Goal: Task Accomplishment & Management: Manage account settings

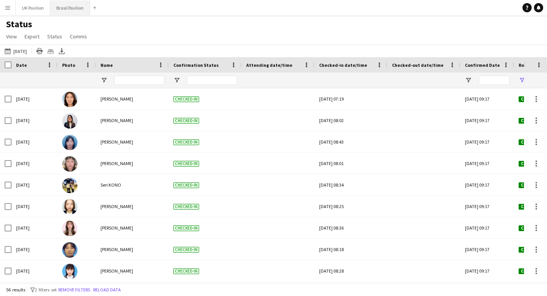
type input "***"
click at [76, 13] on button "Brasil Pavilion Close" at bounding box center [70, 7] width 40 height 15
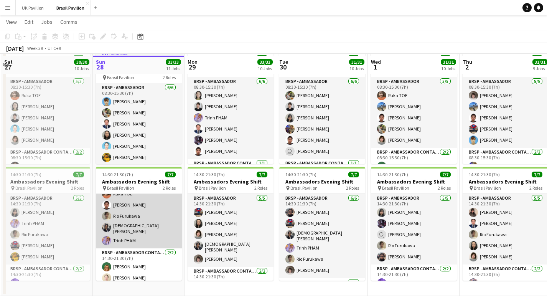
scroll to position [30, 0]
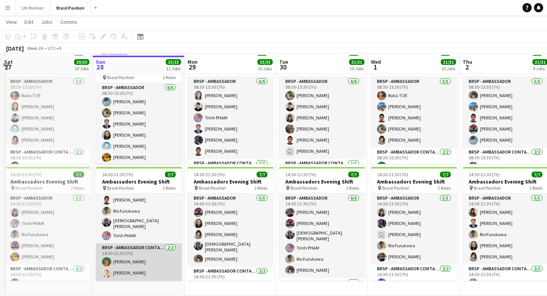
click at [131, 265] on app-card-role "BRSP - Ambassador Contact Point [DATE] 14:30-21:30 (7h) [PERSON_NAME] [PERSON_N…" at bounding box center [139, 261] width 86 height 37
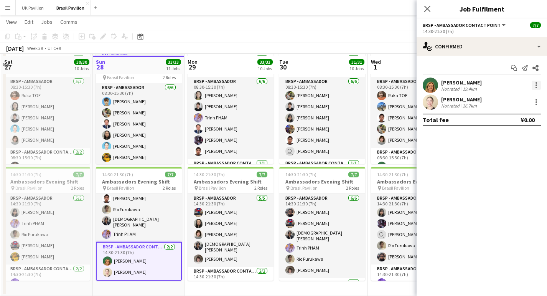
click at [536, 86] on div at bounding box center [536, 85] width 9 height 9
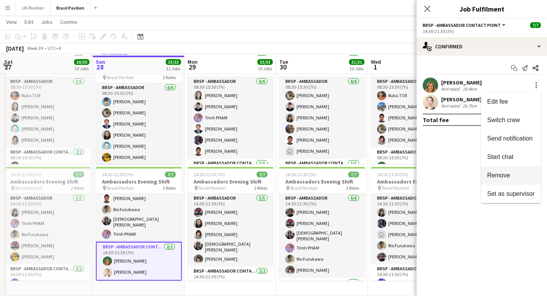
click at [494, 173] on span "Remove" at bounding box center [498, 175] width 23 height 7
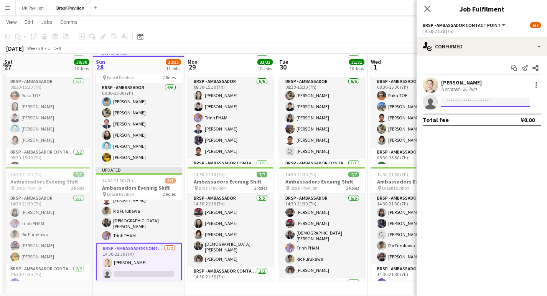
click at [452, 105] on input at bounding box center [485, 101] width 89 height 9
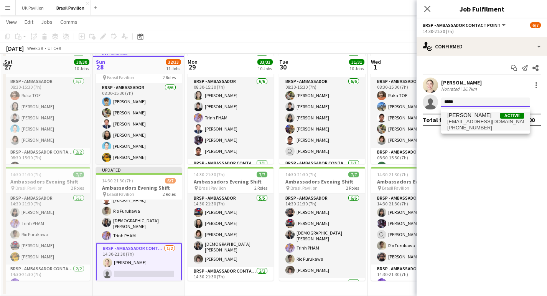
type input "*****"
click at [462, 122] on span "[EMAIL_ADDRESS][DOMAIN_NAME]" at bounding box center [485, 122] width 77 height 6
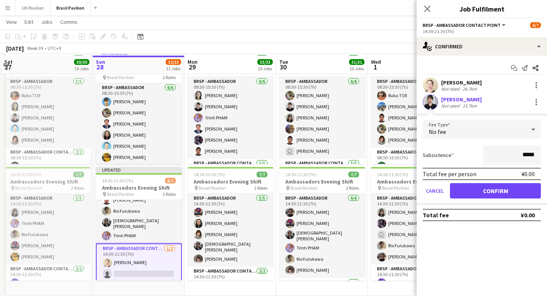
click at [494, 196] on button "Confirm" at bounding box center [495, 190] width 91 height 15
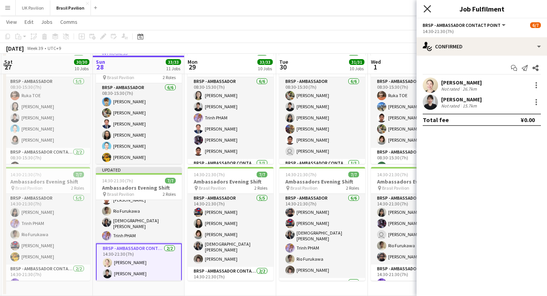
click at [426, 7] on icon "Close pop-in" at bounding box center [426, 8] width 7 height 7
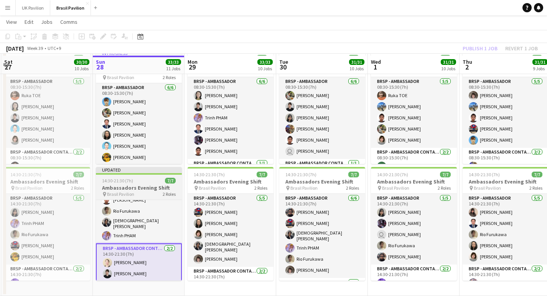
click at [145, 185] on h3 "Ambassadors Evening Shift" at bounding box center [139, 187] width 86 height 7
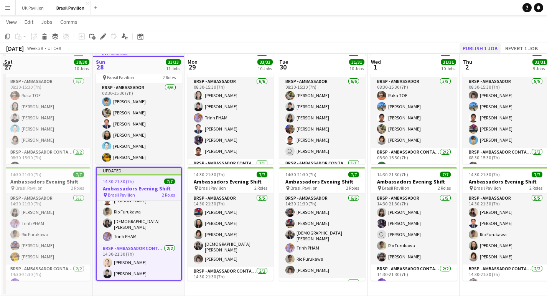
click at [460, 46] on button "Publish 1 job" at bounding box center [480, 48] width 41 height 10
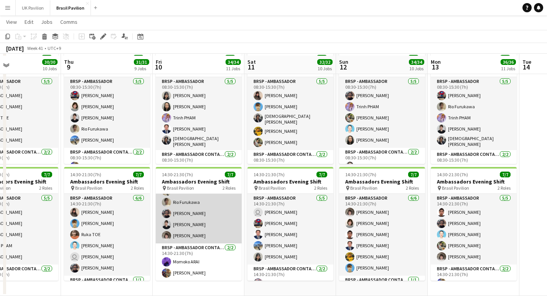
scroll to position [30, 0]
click at [194, 224] on app-card-role "BRSP - Ambassador [DATE] 14:30-21:30 (7h) [PERSON_NAME] Rio [PERSON_NAME] Kaito…" at bounding box center [199, 208] width 86 height 71
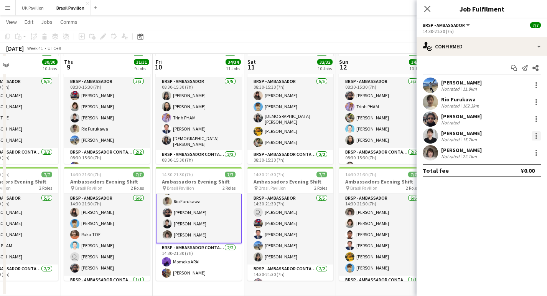
click at [534, 137] on div at bounding box center [536, 135] width 9 height 9
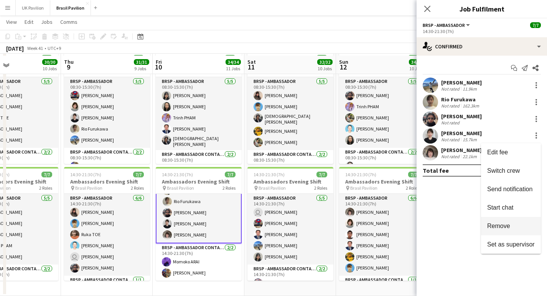
click at [487, 224] on span "Remove" at bounding box center [498, 225] width 23 height 7
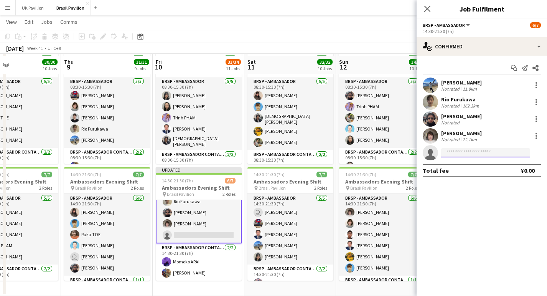
click at [455, 155] on input at bounding box center [485, 152] width 89 height 9
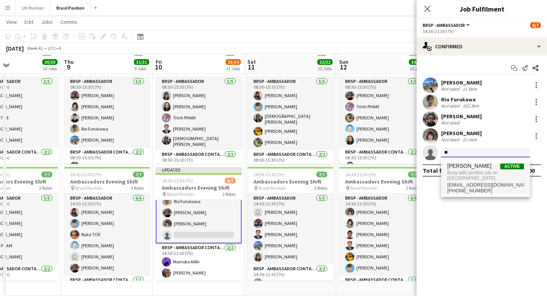
type input "*"
type input "***"
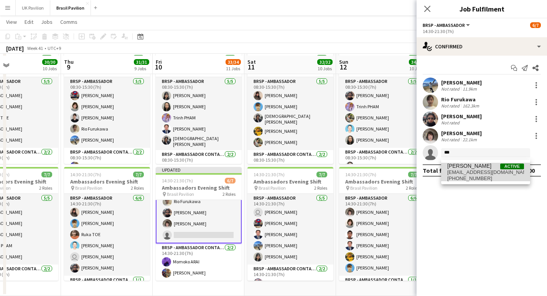
click at [474, 180] on span "[PHONE_NUMBER]" at bounding box center [485, 178] width 77 height 6
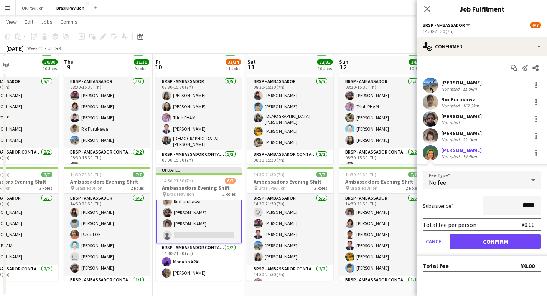
click at [489, 244] on button "Confirm" at bounding box center [495, 241] width 91 height 15
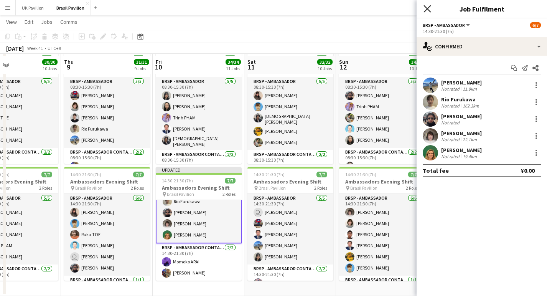
click at [427, 10] on icon "Close pop-in" at bounding box center [426, 8] width 7 height 7
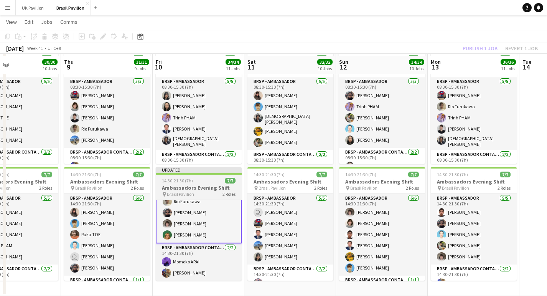
click at [204, 189] on h3 "Ambassadors Evening Shift" at bounding box center [199, 187] width 86 height 7
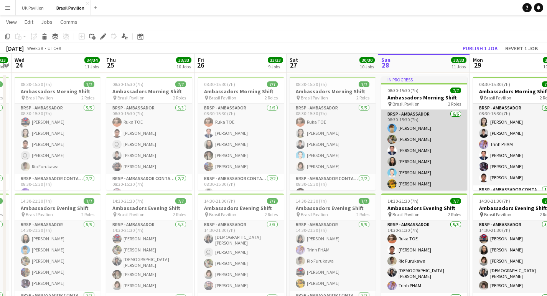
scroll to position [5, 0]
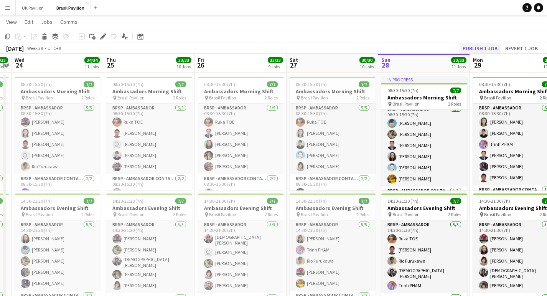
click at [475, 48] on button "Publish 1 job" at bounding box center [480, 48] width 41 height 10
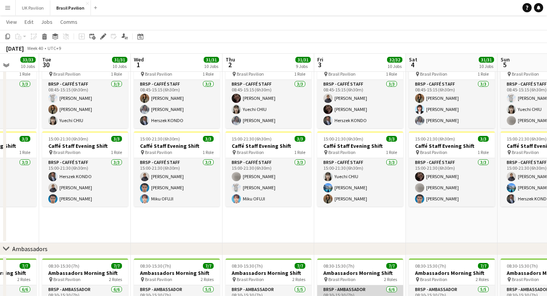
scroll to position [738, 0]
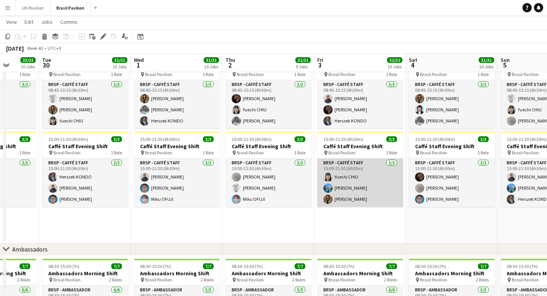
click at [357, 189] on app-card-role "BRSP - Caffé Staff [DATE] 15:00-21:30 (6h30m) [PERSON_NAME] [PERSON_NAME] [PERS…" at bounding box center [360, 182] width 86 height 48
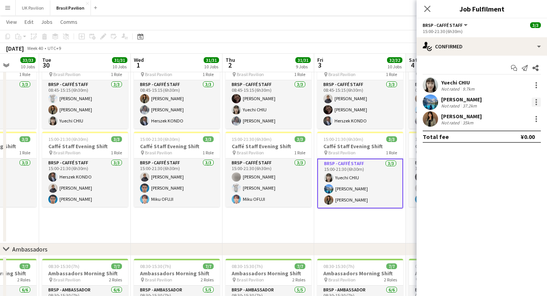
click at [537, 105] on div at bounding box center [536, 101] width 9 height 9
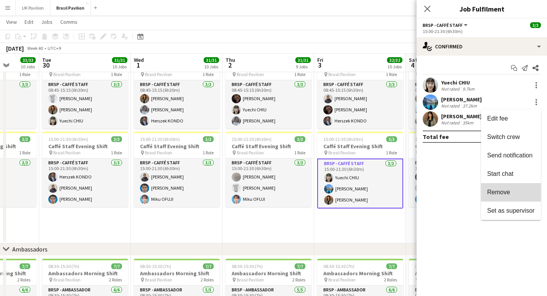
click at [489, 191] on span "Remove" at bounding box center [498, 192] width 23 height 7
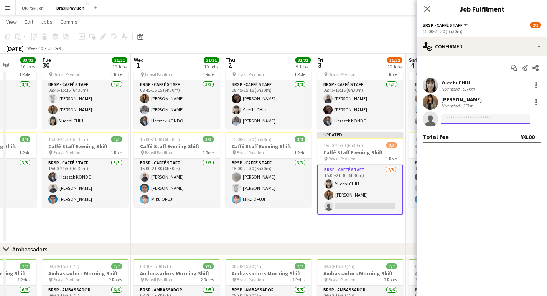
click at [456, 121] on input at bounding box center [485, 118] width 89 height 9
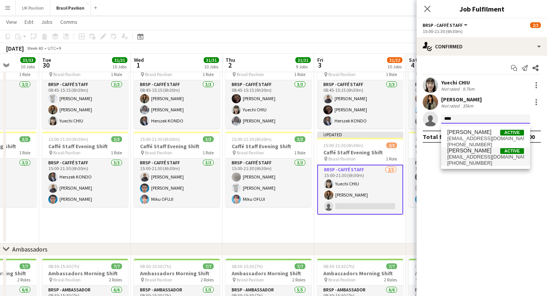
type input "****"
click at [468, 154] on span "[PERSON_NAME]" at bounding box center [469, 150] width 44 height 7
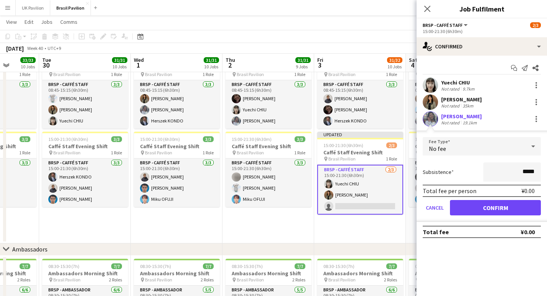
click at [482, 211] on button "Confirm" at bounding box center [495, 207] width 91 height 15
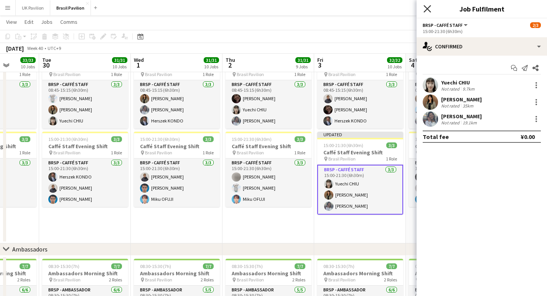
click at [428, 9] on icon at bounding box center [426, 8] width 7 height 7
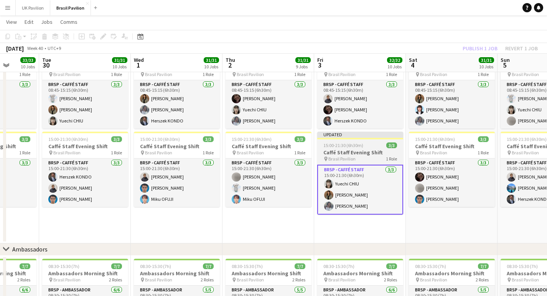
click at [354, 161] on span "Brasil Pavilion" at bounding box center [341, 159] width 27 height 6
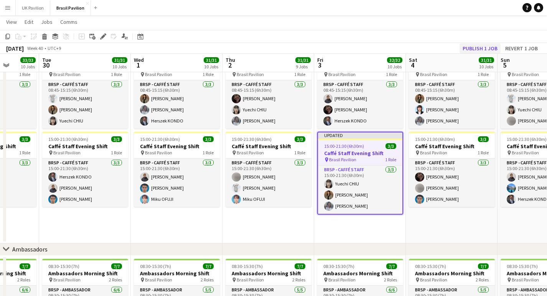
click at [460, 47] on button "Publish 1 job" at bounding box center [480, 48] width 41 height 10
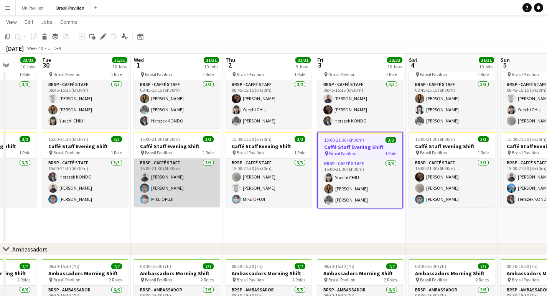
click at [165, 204] on app-card-role "BRSP - Caffé Staff [DATE] 15:00-21:30 (6h30m) [PERSON_NAME] [PERSON_NAME] Miku …" at bounding box center [177, 182] width 86 height 48
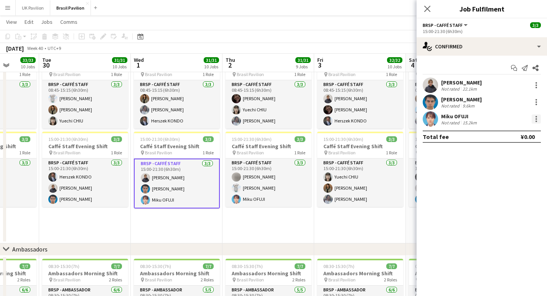
click at [534, 120] on div at bounding box center [536, 118] width 9 height 9
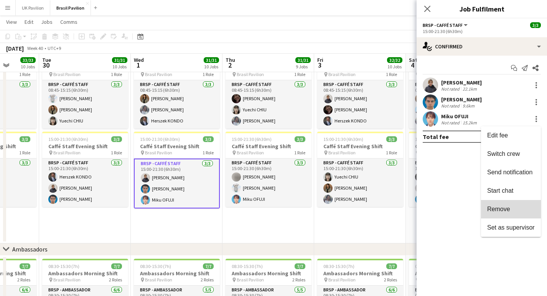
click at [493, 207] on span "Remove" at bounding box center [498, 209] width 23 height 7
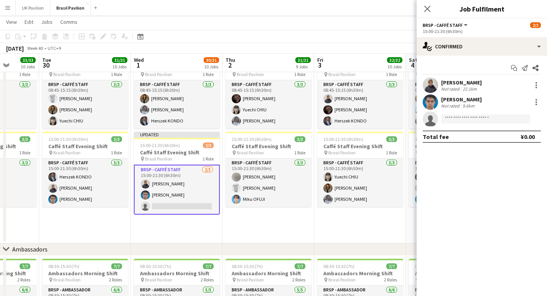
scroll to position [0, 239]
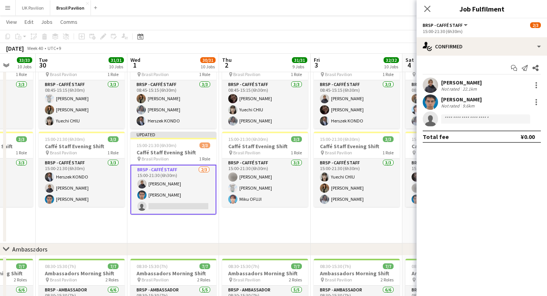
click at [164, 211] on app-card-role "BRSP - Caffé Staff [DATE] 15:00-21:30 (6h30m) Sayaka [PERSON_NAME] [PERSON_NAME…" at bounding box center [173, 190] width 86 height 50
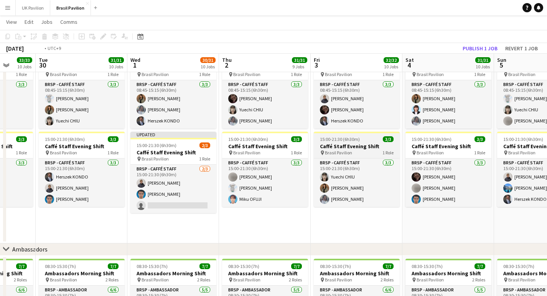
scroll to position [0, 179]
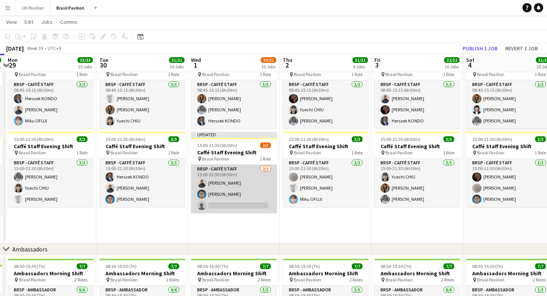
click at [229, 212] on app-card-role "BRSP - Caffé Staff [DATE] 15:00-21:30 (6h30m) Sayaka [PERSON_NAME] [PERSON_NAME…" at bounding box center [234, 189] width 86 height 48
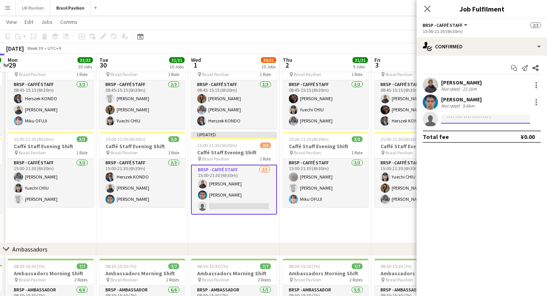
click at [464, 122] on input at bounding box center [485, 118] width 89 height 9
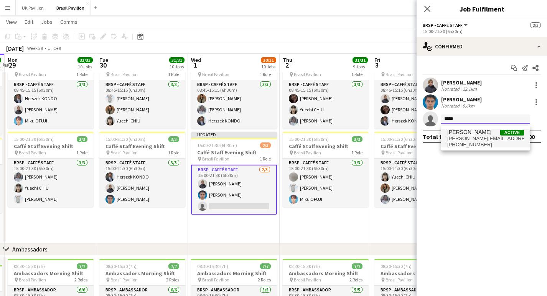
type input "*****"
click at [483, 140] on span "[PERSON_NAME][EMAIL_ADDRESS][DOMAIN_NAME]" at bounding box center [485, 138] width 77 height 6
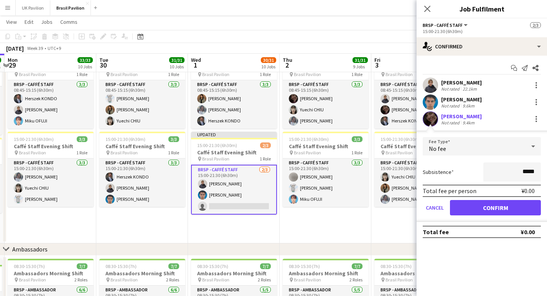
click at [493, 214] on button "Confirm" at bounding box center [495, 207] width 91 height 15
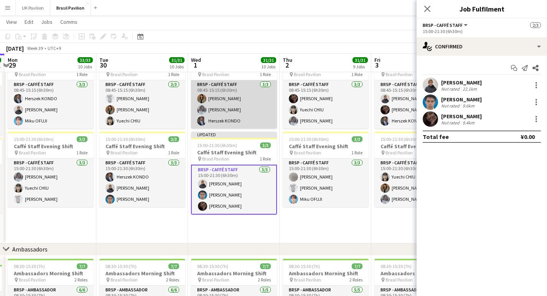
click at [235, 128] on app-card-role "BRSP - Caffé Staff [DATE] 08:45-15:15 (6h30m) [PERSON_NAME] Kano [PERSON_NAME] …" at bounding box center [234, 104] width 86 height 48
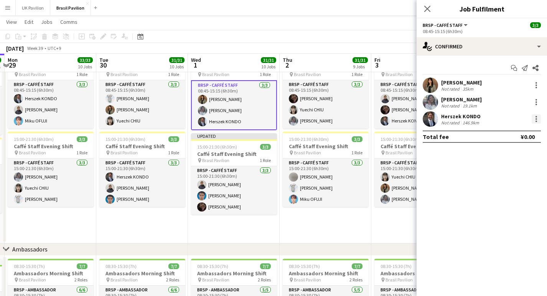
click at [537, 117] on div at bounding box center [536, 117] width 2 height 2
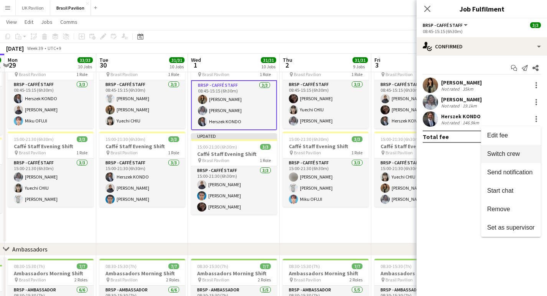
click at [512, 152] on span "Switch crew" at bounding box center [503, 153] width 33 height 7
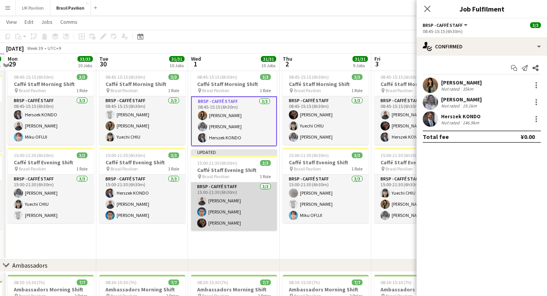
click at [244, 231] on app-card-role "BRSP - Caffé Staff [DATE] 15:00-21:30 (6h30m) [PERSON_NAME] [PERSON_NAME] [PERS…" at bounding box center [234, 206] width 86 height 48
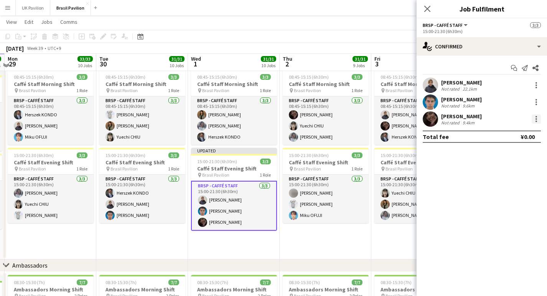
click at [533, 122] on div at bounding box center [536, 118] width 9 height 9
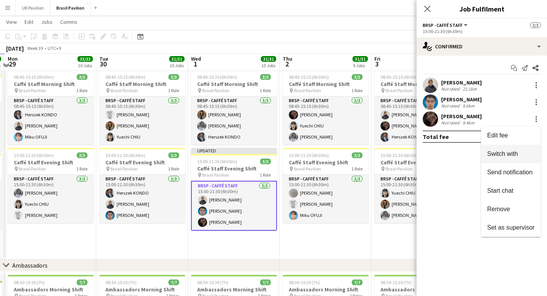
click at [513, 156] on span "Switch with" at bounding box center [502, 153] width 31 height 7
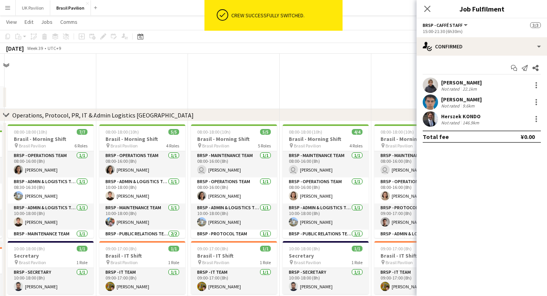
scroll to position [738, 0]
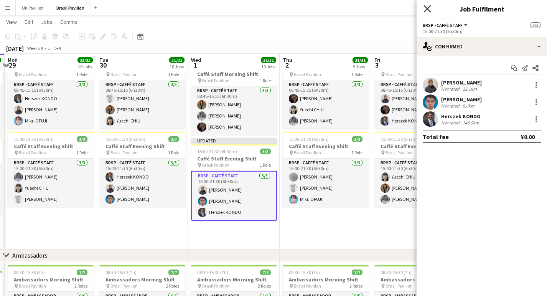
click at [425, 9] on icon "Close pop-in" at bounding box center [426, 8] width 7 height 7
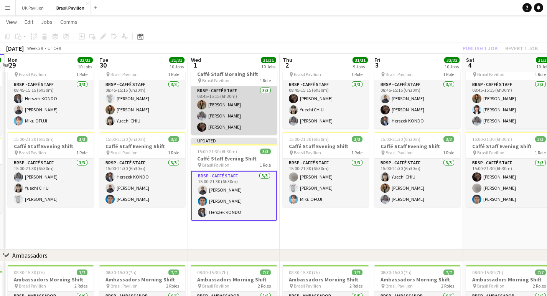
click at [239, 111] on app-card-role "BRSP - Caffé Staff [DATE] 08:45-15:15 (6h30m) [PERSON_NAME] Kano [PERSON_NAME] …" at bounding box center [234, 110] width 86 height 48
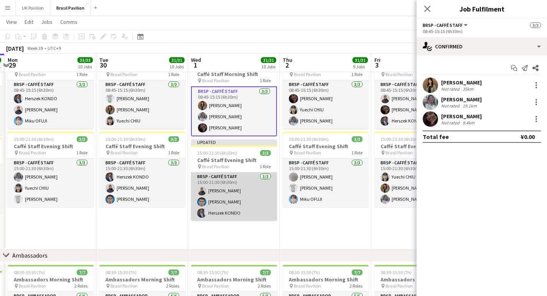
click at [236, 198] on app-card-role "BRSP - Caffé Staff [DATE] 15:00-21:30 (6h30m) [PERSON_NAME] [PERSON_NAME] KONDO" at bounding box center [234, 196] width 86 height 48
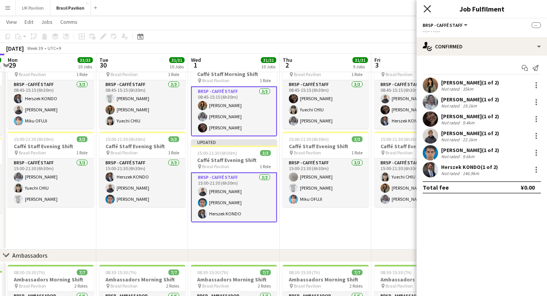
click at [427, 8] on icon at bounding box center [426, 8] width 7 height 7
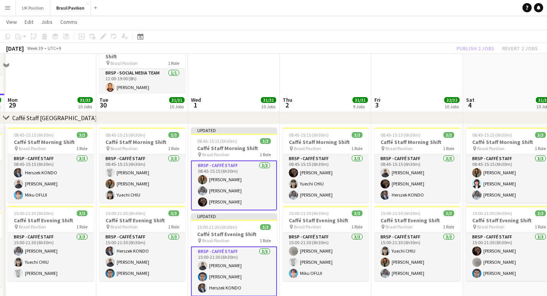
scroll to position [656, 0]
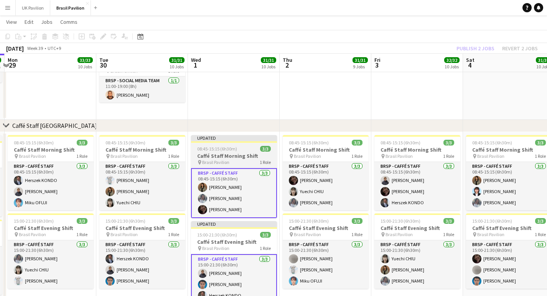
click at [226, 157] on h3 "Caffé Staff Morning Shift" at bounding box center [234, 155] width 86 height 7
click at [237, 158] on h3 "Caffé Staff Morning Shift" at bounding box center [234, 155] width 86 height 7
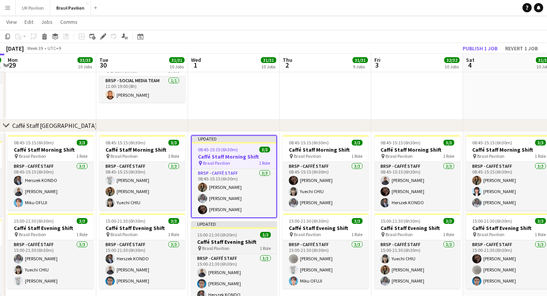
click at [236, 237] on span "15:00-21:30 (6h30m)" at bounding box center [217, 235] width 40 height 6
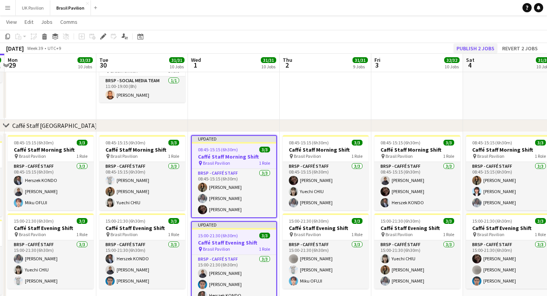
click at [461, 45] on button "Publish 2 jobs" at bounding box center [475, 48] width 44 height 10
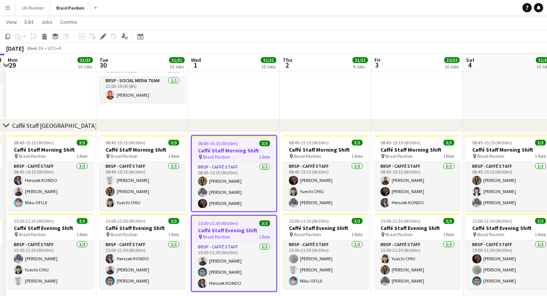
click at [10, 10] on app-icon "Menu" at bounding box center [8, 8] width 6 height 6
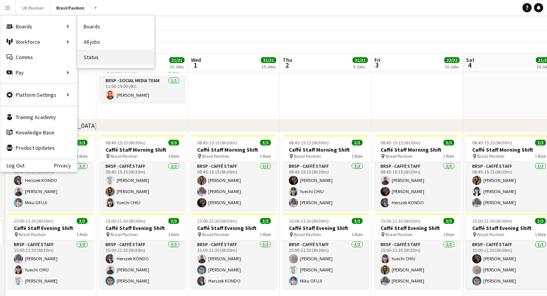
click at [100, 57] on link "Status" at bounding box center [115, 56] width 77 height 15
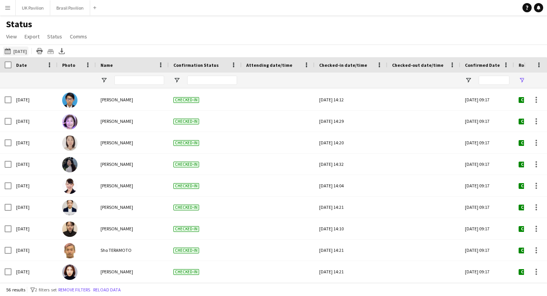
click at [28, 56] on button "[DATE] [DATE]" at bounding box center [15, 50] width 25 height 9
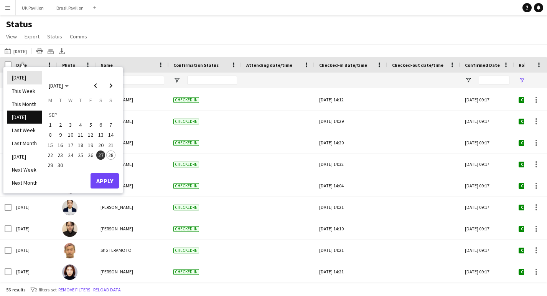
click at [28, 78] on li "[DATE]" at bounding box center [24, 77] width 35 height 13
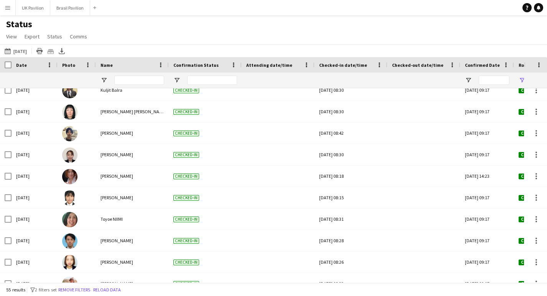
scroll to position [8, 0]
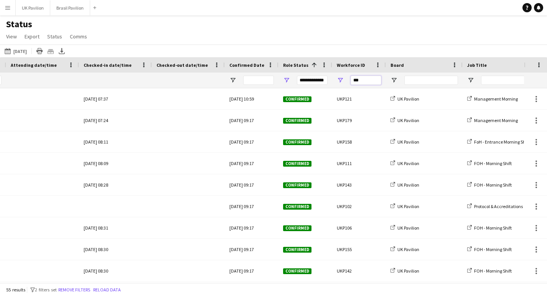
click at [367, 82] on input "***" at bounding box center [366, 80] width 31 height 9
type input "*"
type input "****"
